Goal: Task Accomplishment & Management: Complete application form

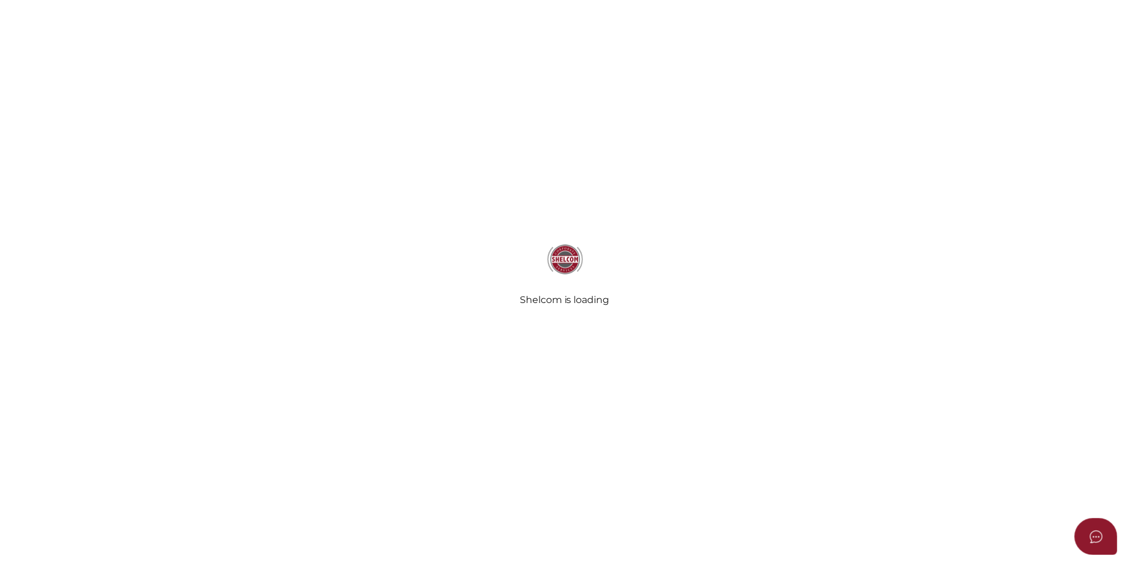
scroll to position [179, 0]
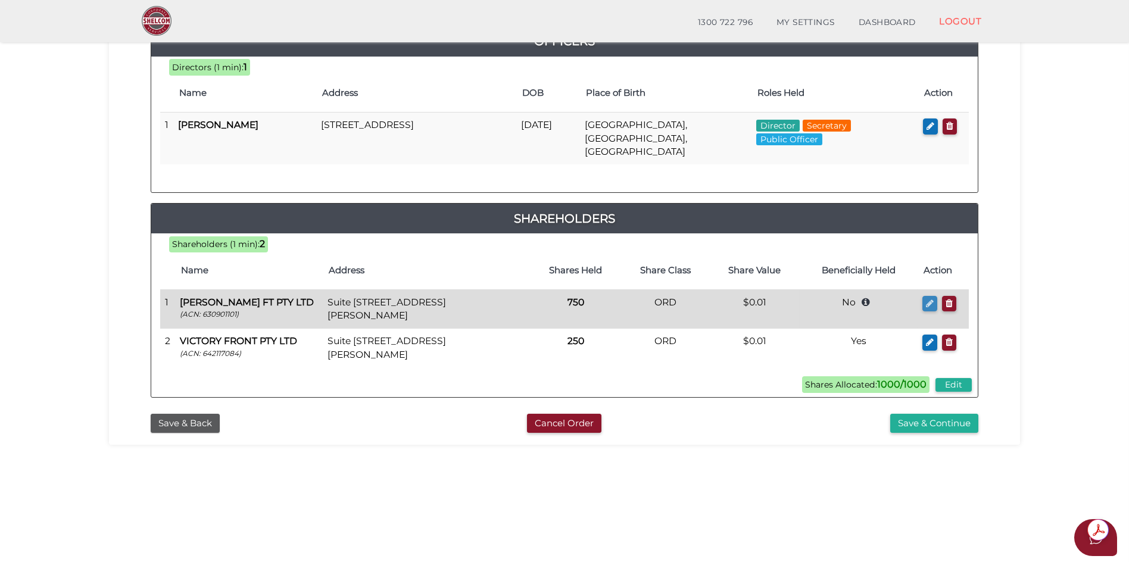
click at [930, 299] on icon "button" at bounding box center [930, 303] width 8 height 9
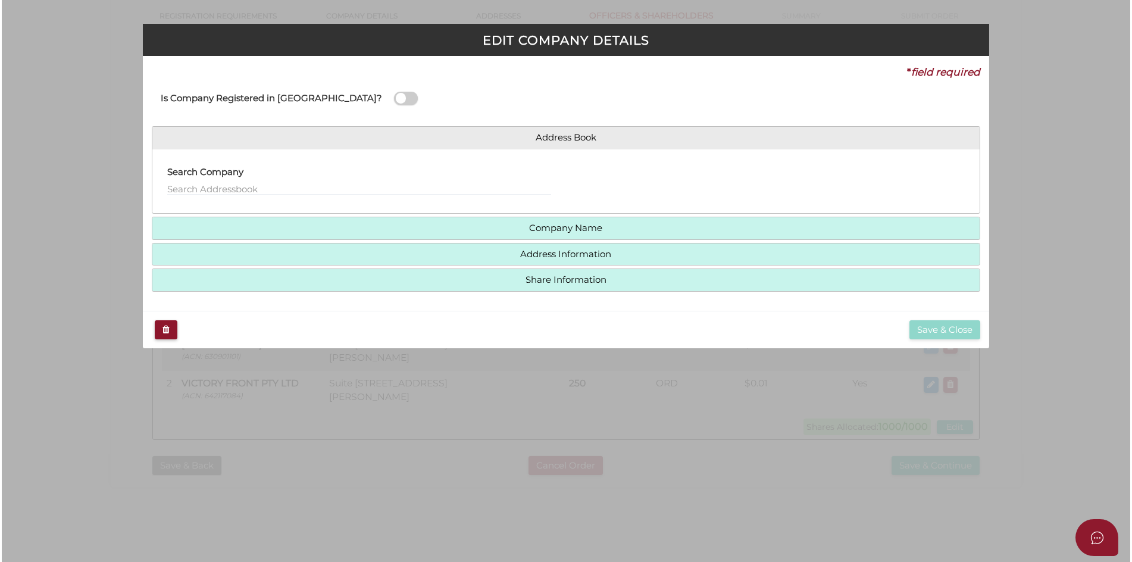
scroll to position [0, 0]
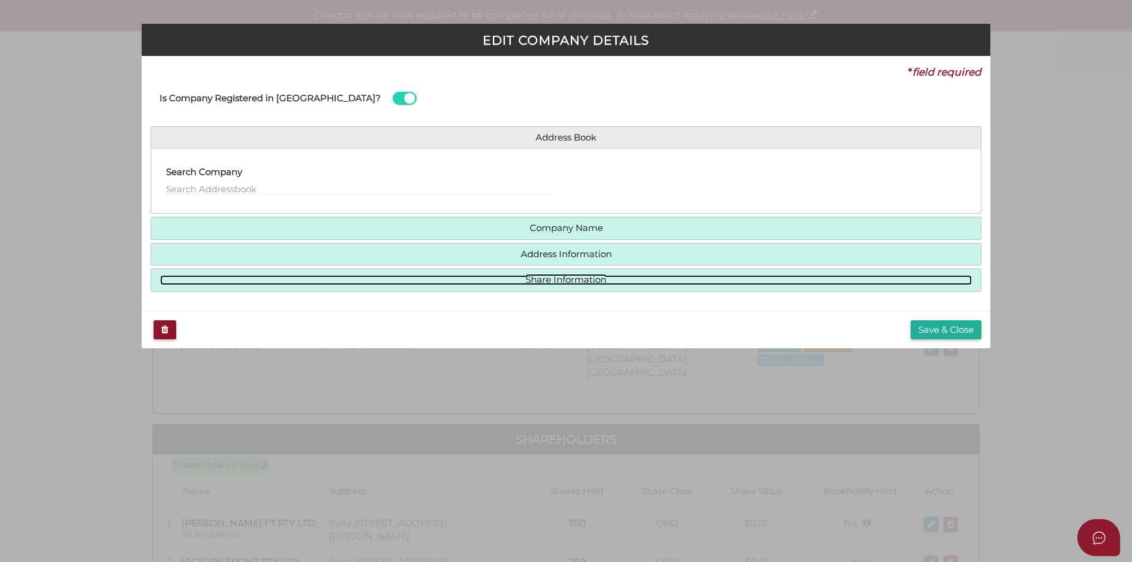
click at [587, 280] on link "Share Information" at bounding box center [566, 280] width 813 height 10
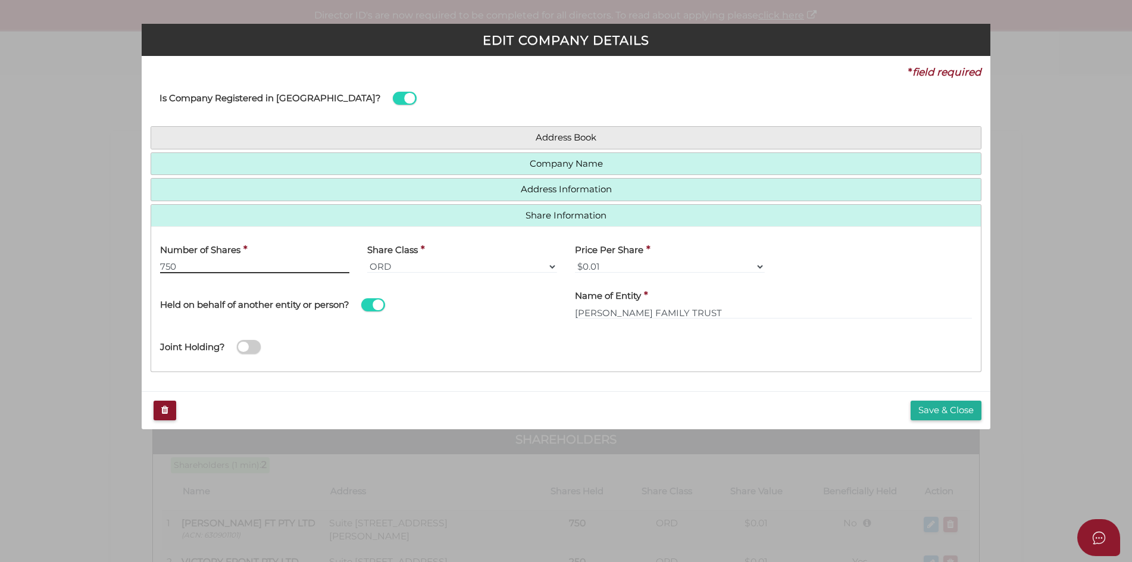
drag, startPoint x: 176, startPoint y: 264, endPoint x: 155, endPoint y: 266, distance: 20.9
click at [155, 266] on div "Number of Shares * 750" at bounding box center [255, 259] width 208 height 46
type input "800"
click at [932, 410] on button "Save & Close" at bounding box center [946, 411] width 71 height 20
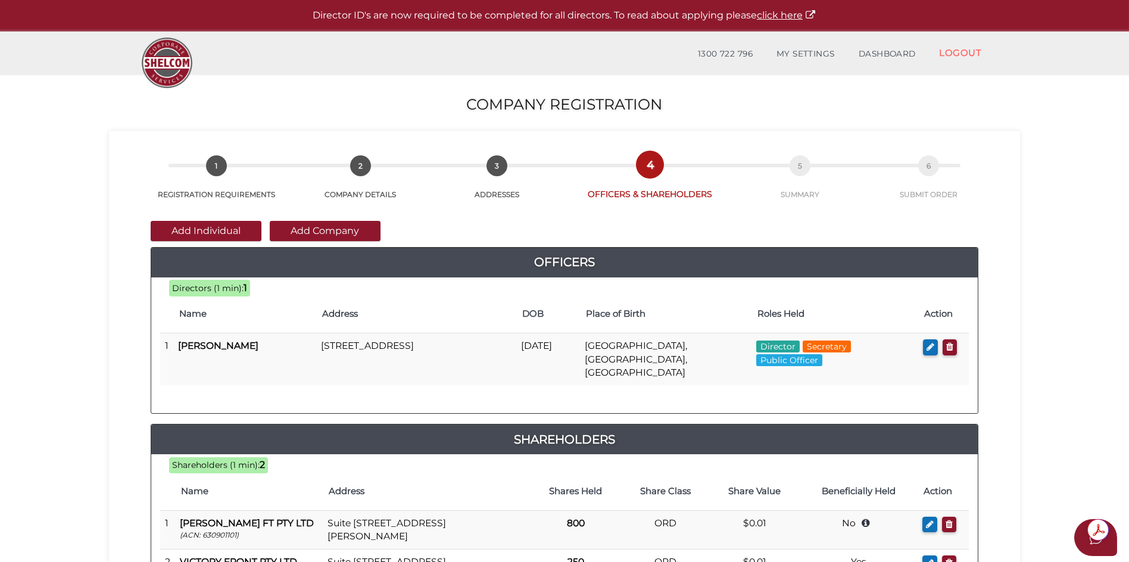
scroll to position [255, 0]
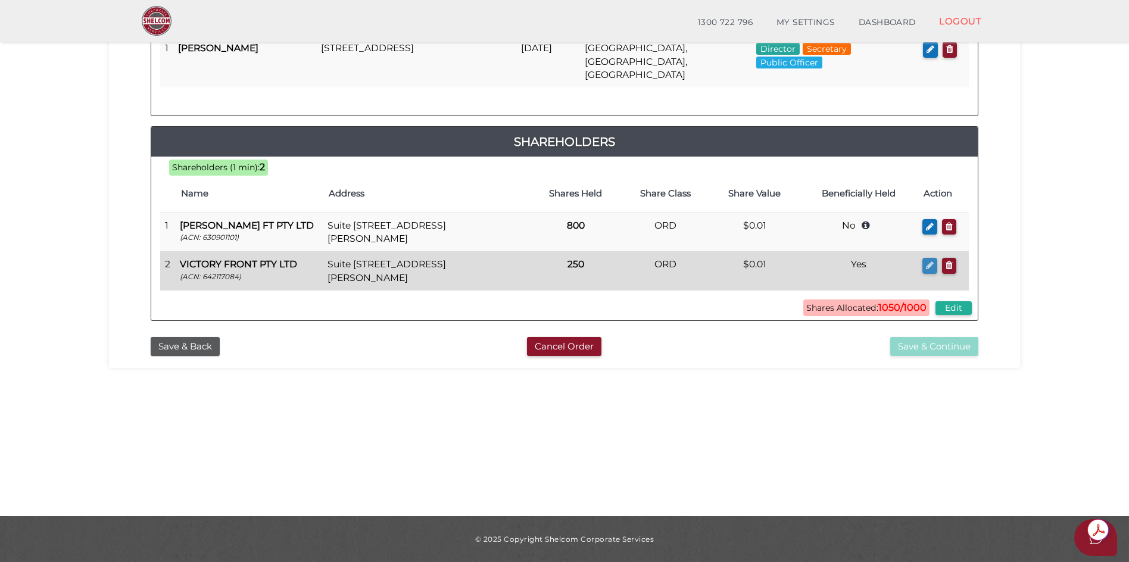
click at [927, 261] on icon "button" at bounding box center [930, 265] width 8 height 9
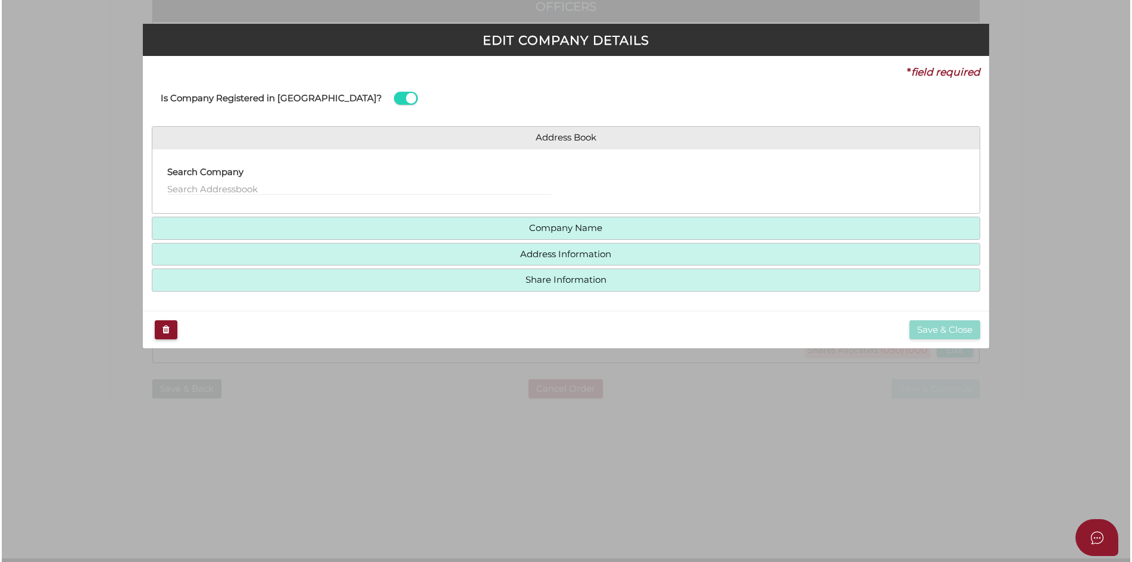
scroll to position [0, 0]
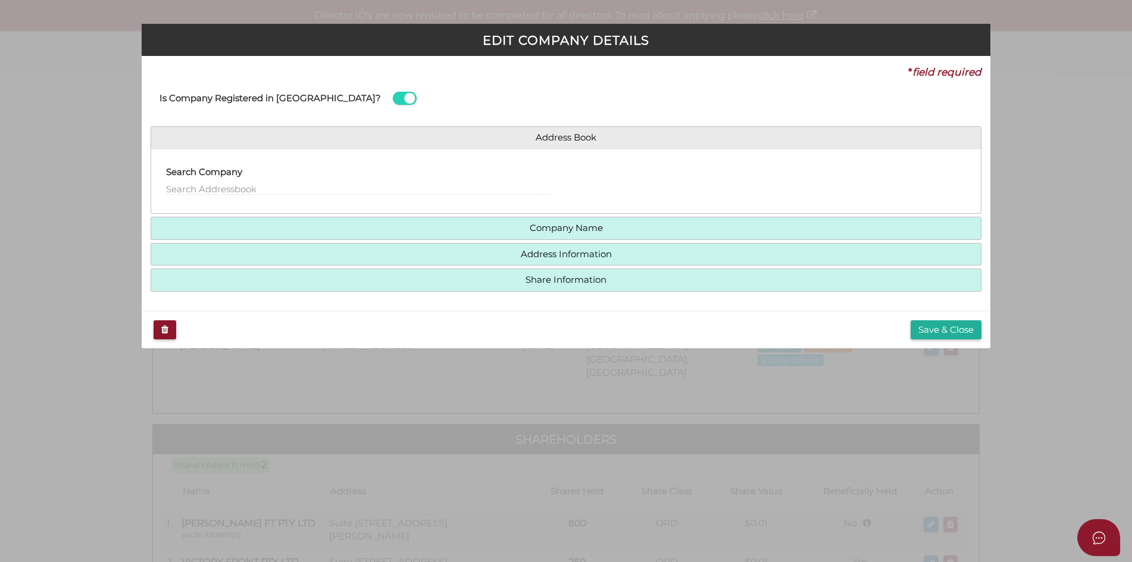
click at [545, 285] on h4 "Share Information" at bounding box center [566, 280] width 830 height 22
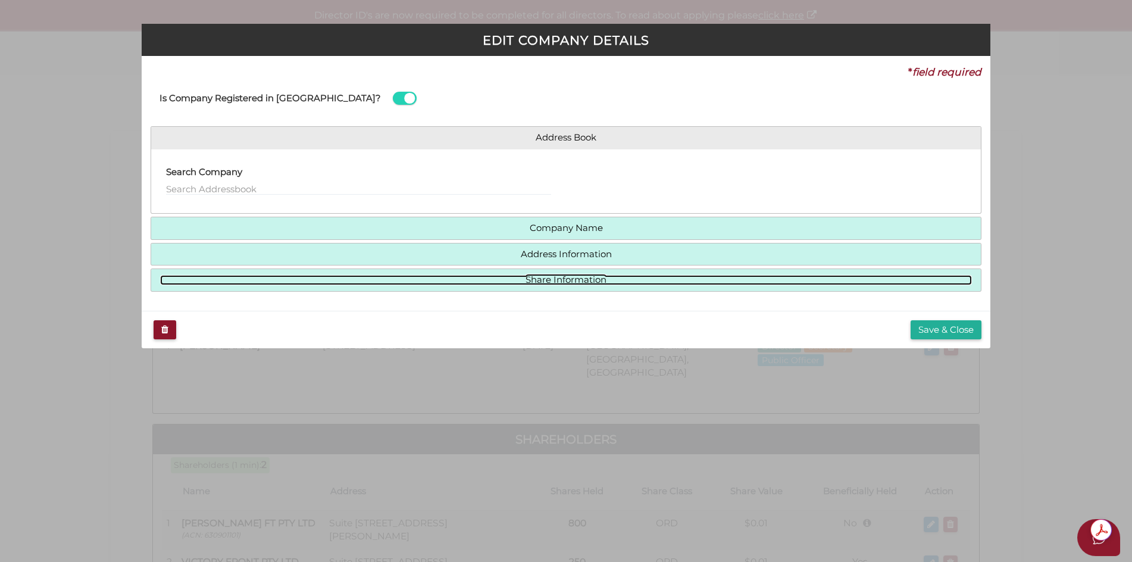
click at [541, 280] on link "Share Information" at bounding box center [566, 280] width 813 height 10
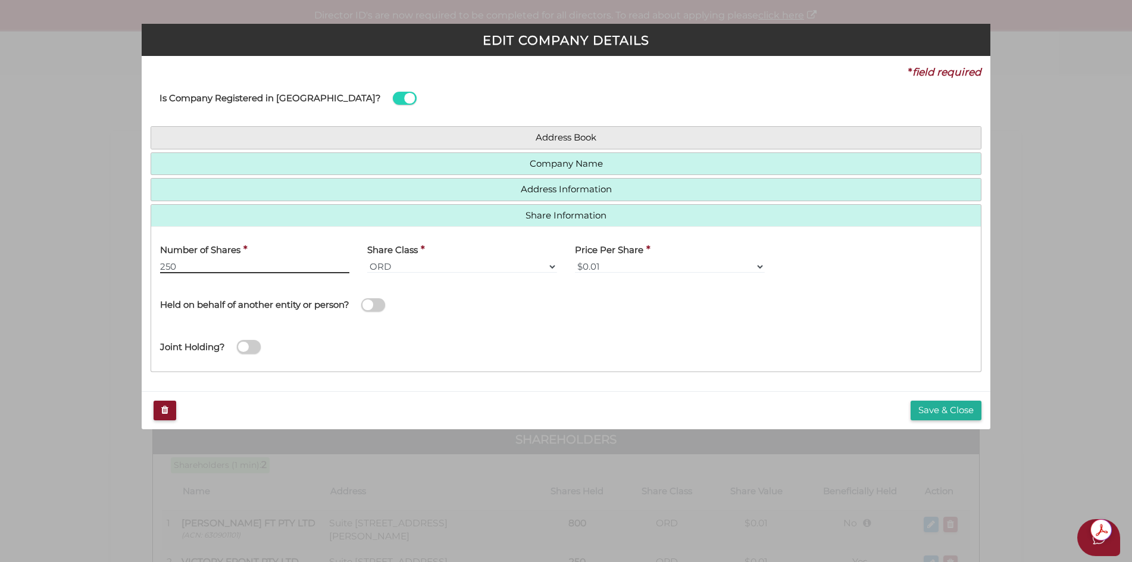
click at [176, 264] on input "250" at bounding box center [255, 266] width 190 height 13
type input "200"
click at [939, 415] on button "Save & Close" at bounding box center [946, 411] width 71 height 20
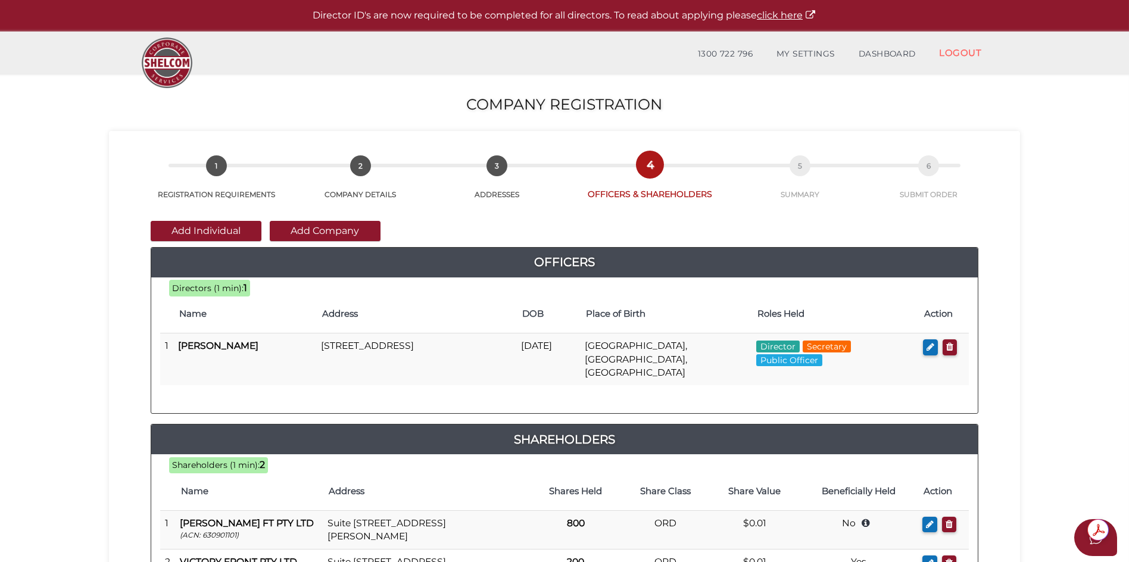
scroll to position [119, 0]
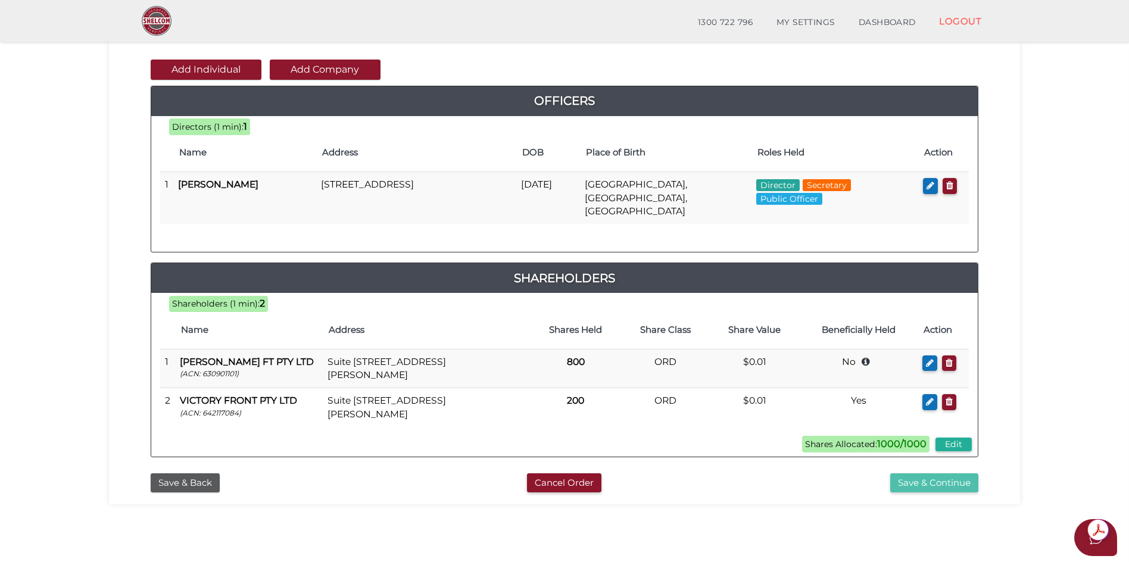
click at [936, 473] on button "Save & Continue" at bounding box center [934, 483] width 88 height 20
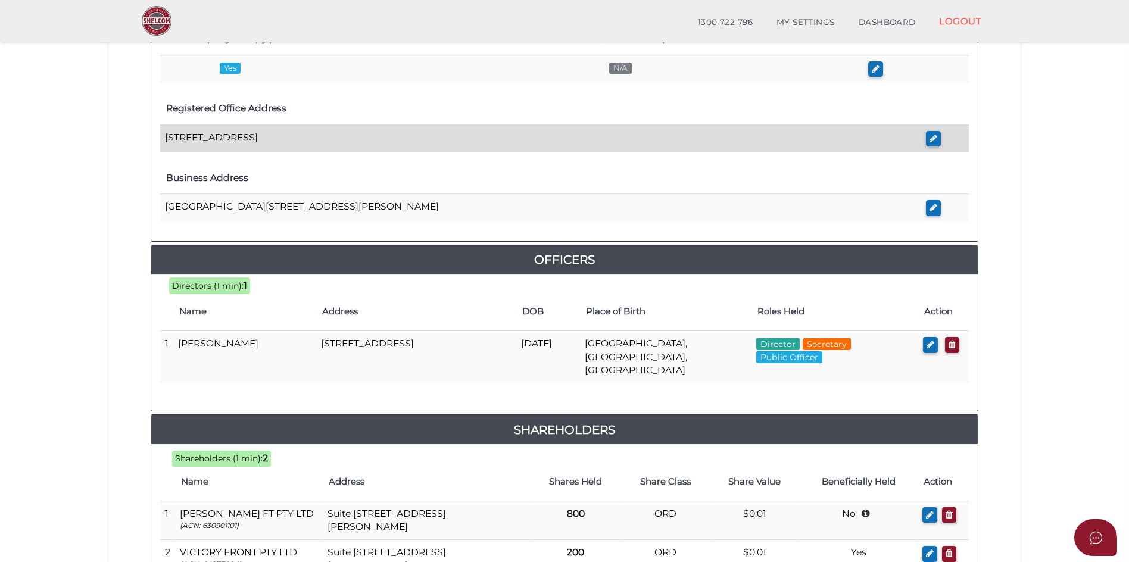
scroll to position [530, 0]
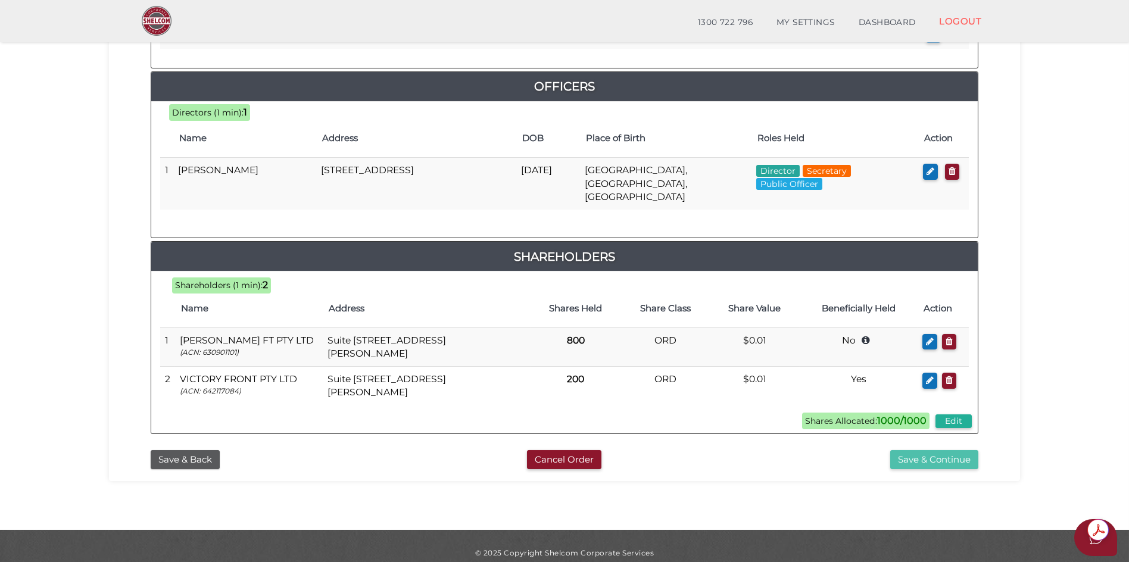
click at [926, 450] on button "Save & Continue" at bounding box center [934, 460] width 88 height 20
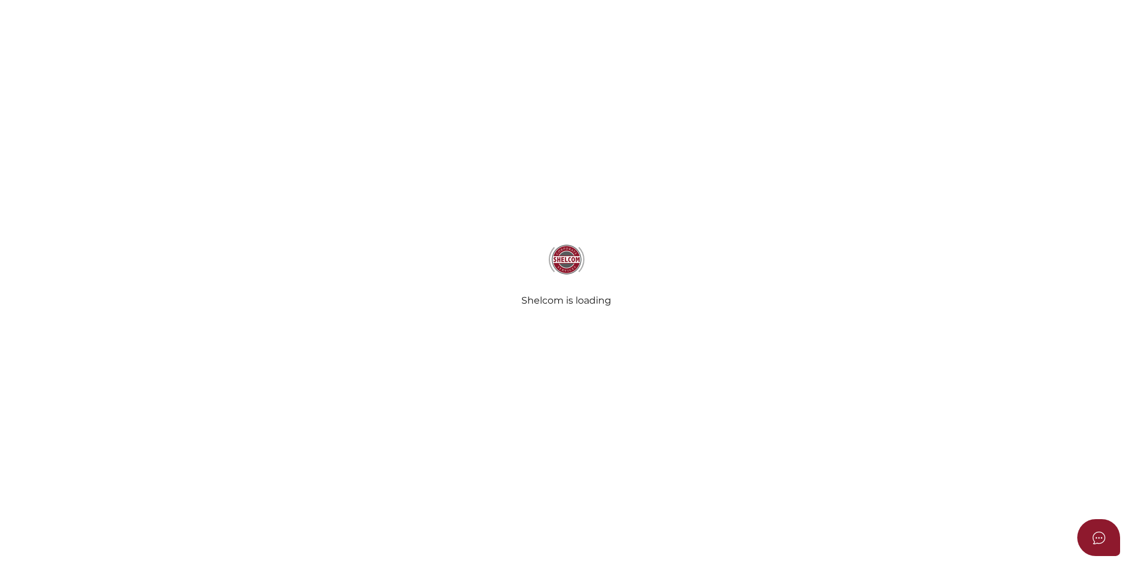
select select "No Binding"
select select "No"
radio input "true"
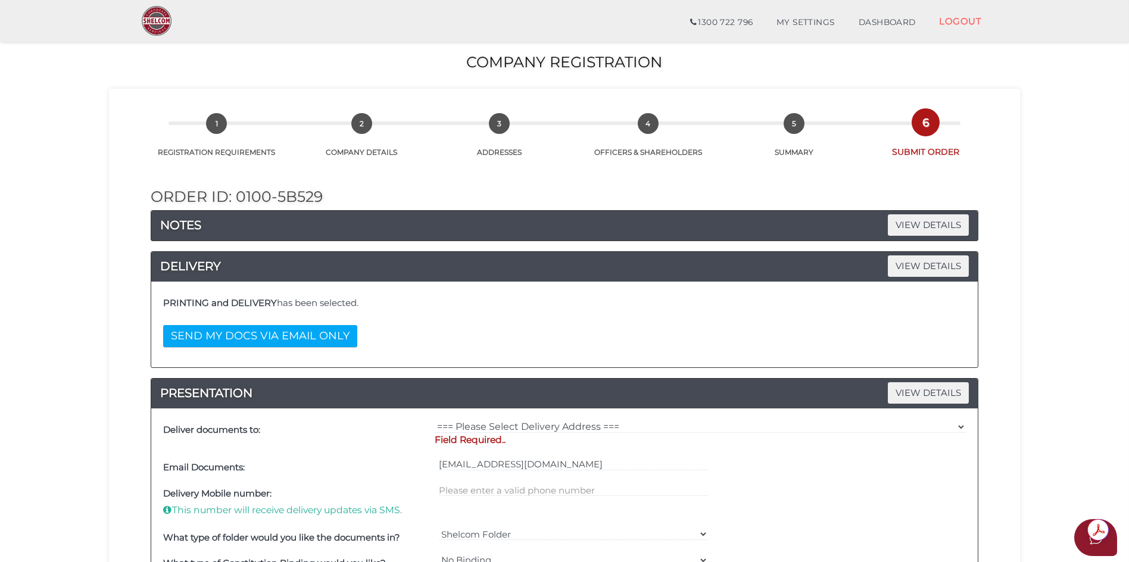
scroll to position [119, 0]
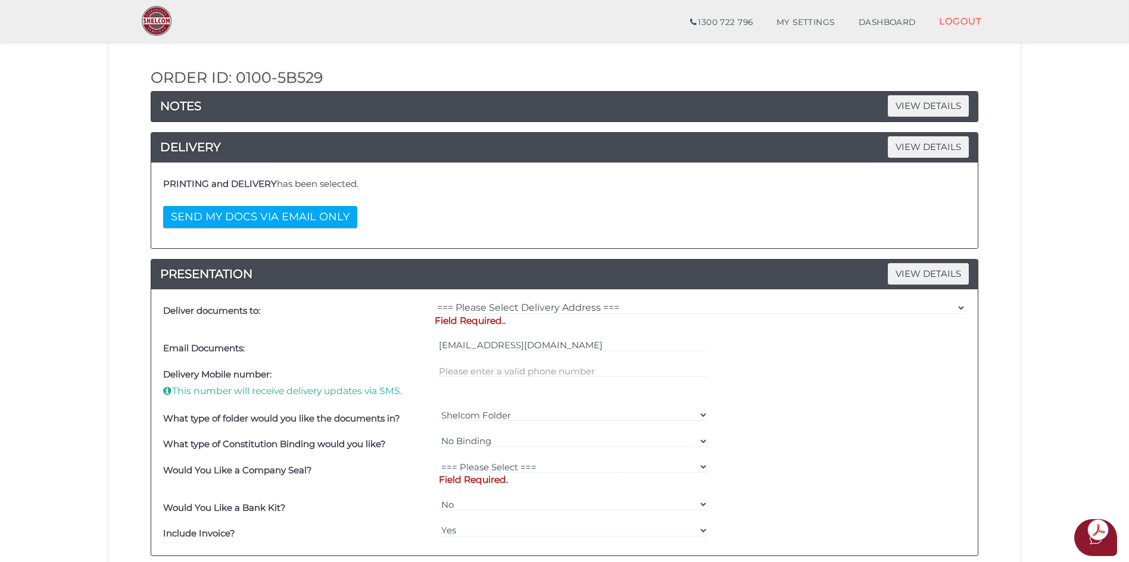
click at [477, 318] on p "Field Required.." at bounding box center [700, 320] width 531 height 13
click at [508, 306] on select "=== Please Select Delivery Address === (User Address - [PERSON_NAME] DI CENSO) …" at bounding box center [700, 307] width 531 height 13
select select "0"
click at [435, 301] on select "=== Please Select Delivery Address === (User Address - [PERSON_NAME] DI CENSO) …" at bounding box center [700, 307] width 531 height 13
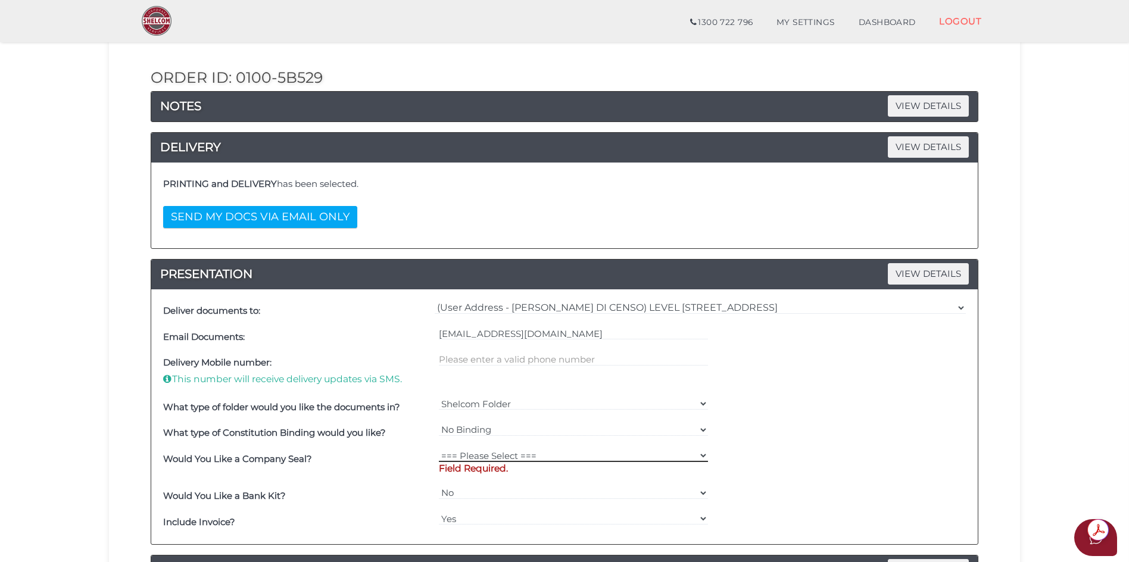
click at [506, 455] on select "=== Please Select === Fold Seal $50 No Seal" at bounding box center [574, 455] width 270 height 13
select select "0"
click at [439, 449] on select "=== Please Select === Fold Seal $50 No Seal" at bounding box center [574, 455] width 270 height 13
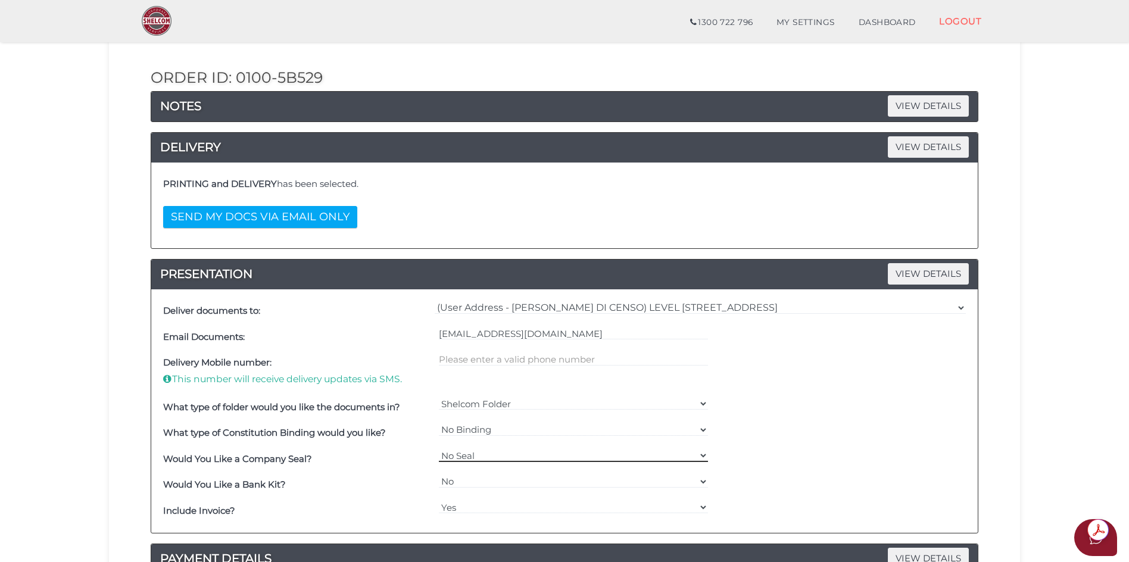
scroll to position [357, 0]
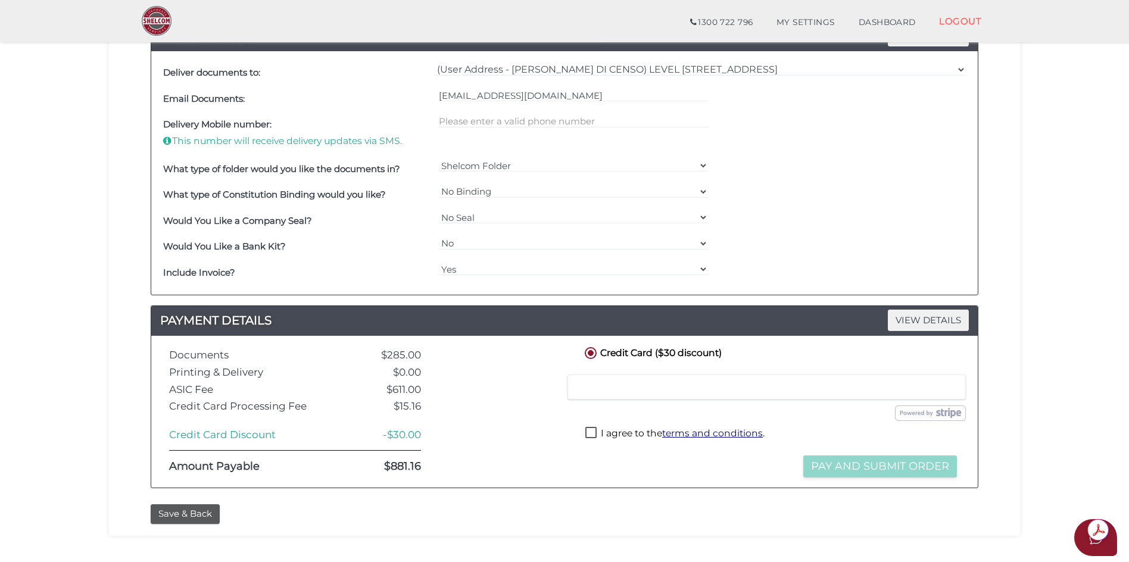
click at [591, 433] on label "I agree to the terms and conditions ." at bounding box center [674, 434] width 179 height 15
checkbox input "true"
click at [847, 464] on button "Pay and Submit Order" at bounding box center [880, 466] width 154 height 22
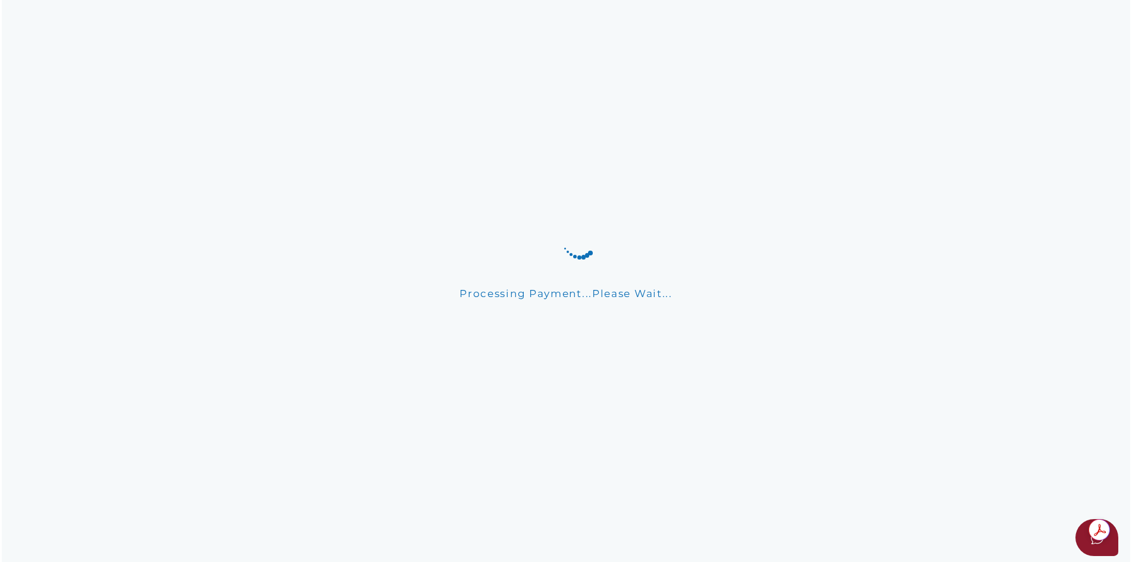
scroll to position [0, 0]
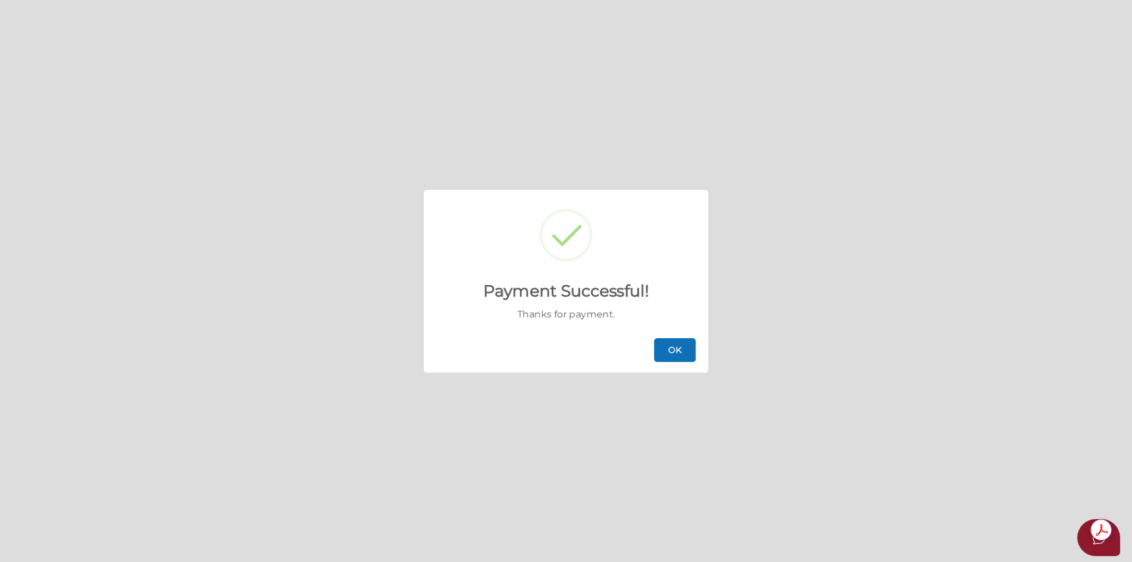
click at [655, 345] on button "OK" at bounding box center [675, 350] width 42 height 24
